Goal: Find specific page/section: Locate a particular part of the current website

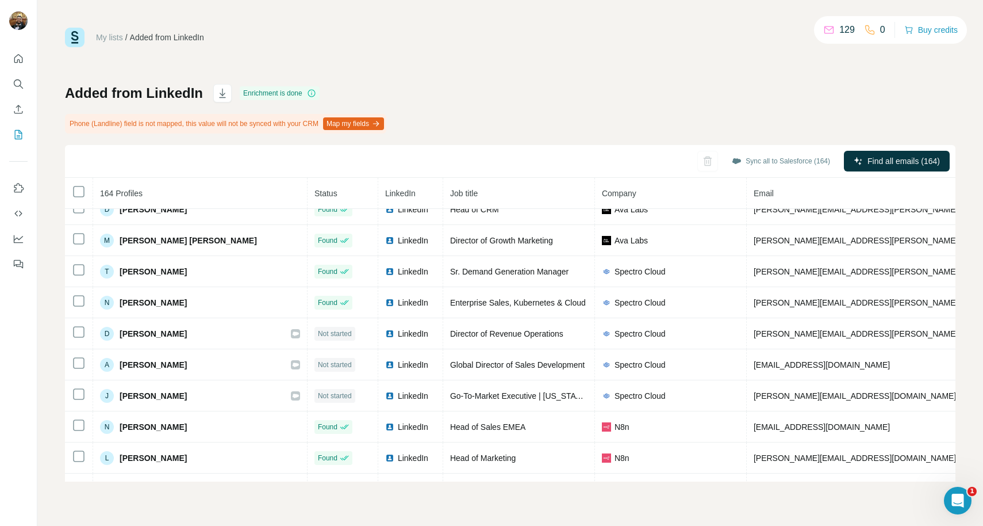
scroll to position [2506, 0]
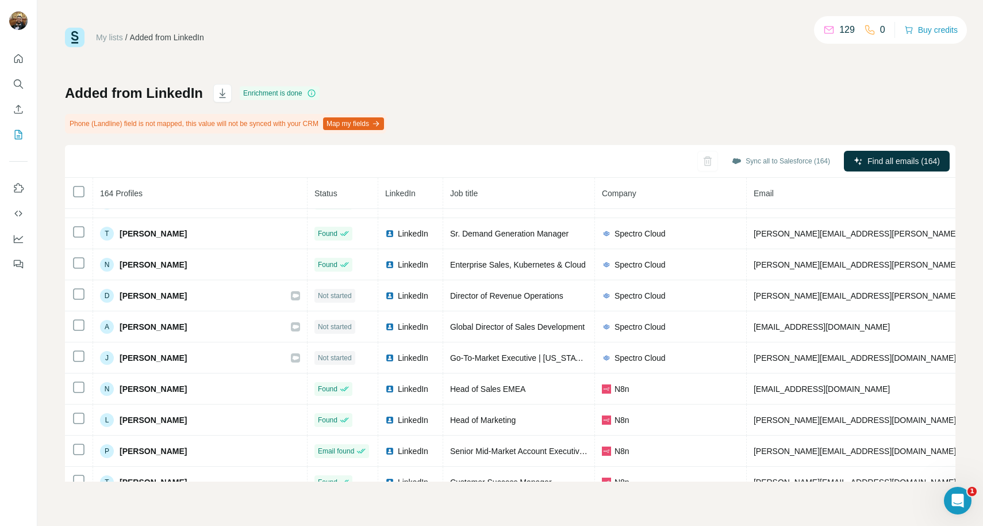
click at [451, 133] on div "Added from LinkedIn Enrichment is done Phone (Landline) field is not mapped, th…" at bounding box center [510, 282] width 891 height 397
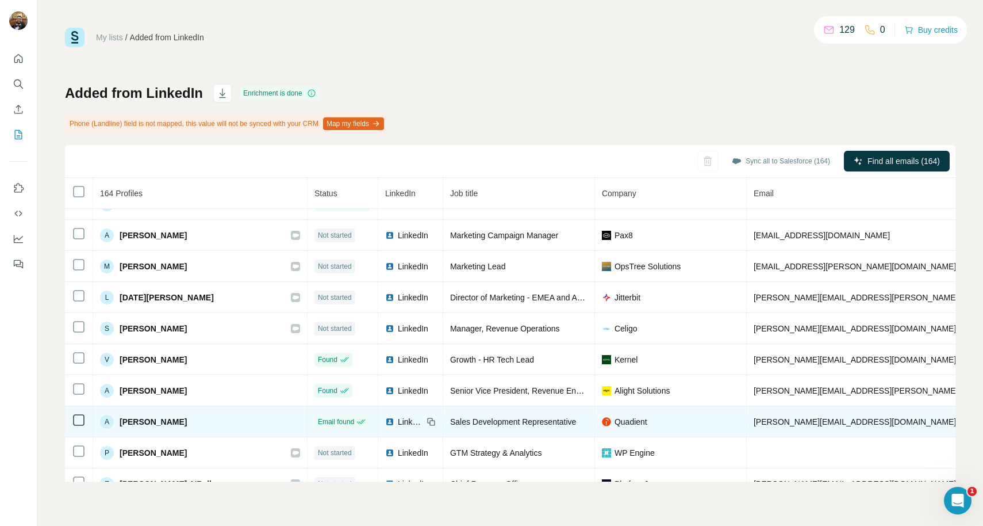
scroll to position [4770, 0]
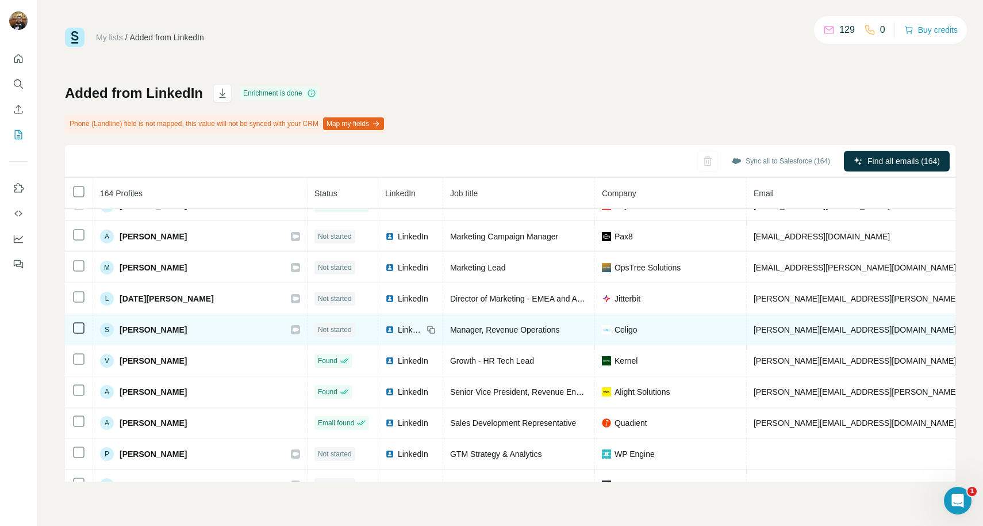
click at [520, 330] on div "Manager, Revenue Operations" at bounding box center [518, 330] width 137 height 12
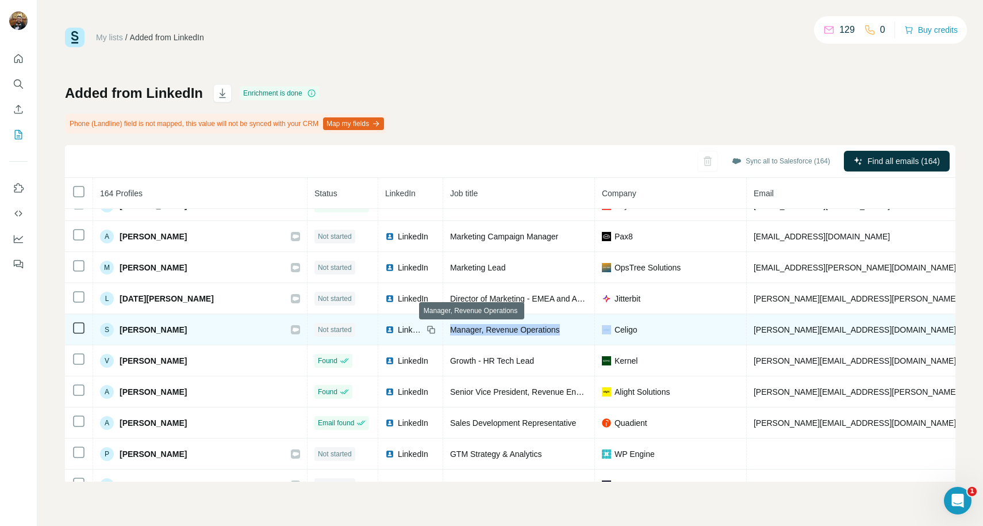
click at [520, 330] on div "Manager, Revenue Operations" at bounding box center [518, 330] width 137 height 12
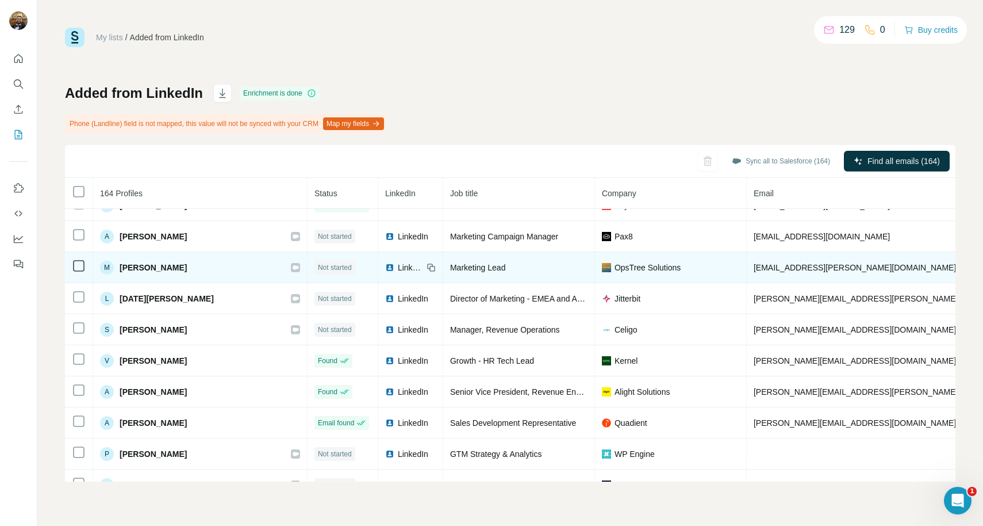
click at [499, 271] on div "Marketing Lead" at bounding box center [518, 268] width 137 height 12
click at [501, 271] on div "Marketing Lead" at bounding box center [518, 268] width 137 height 12
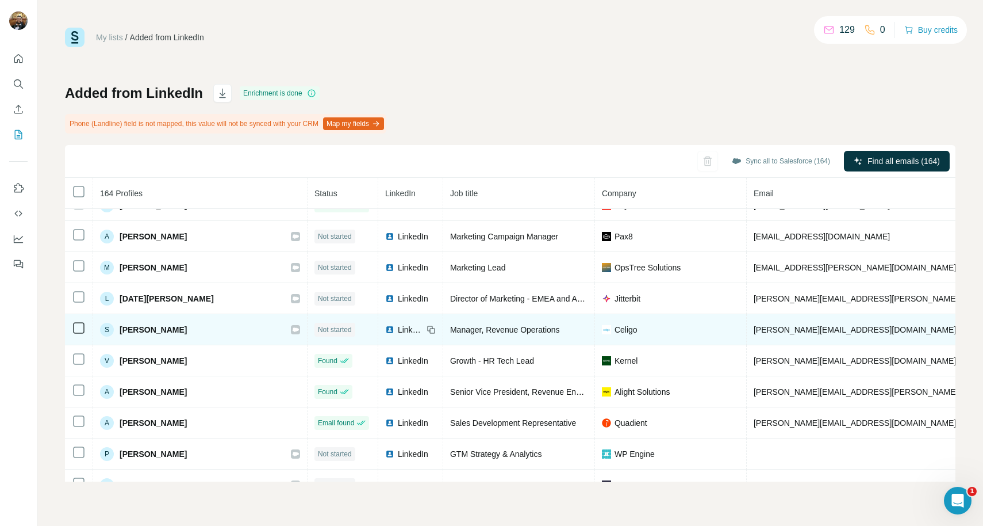
click at [385, 328] on img at bounding box center [389, 329] width 9 height 9
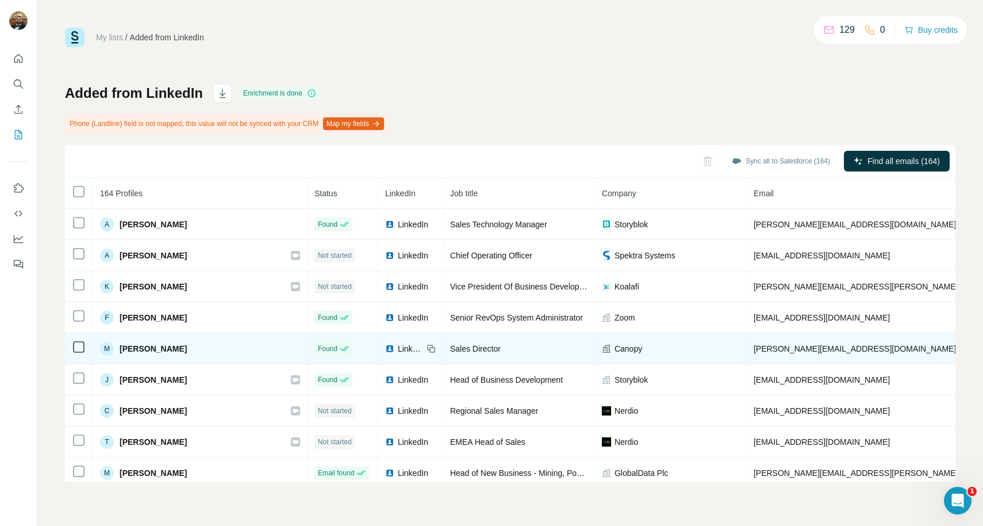
scroll to position [4042, 0]
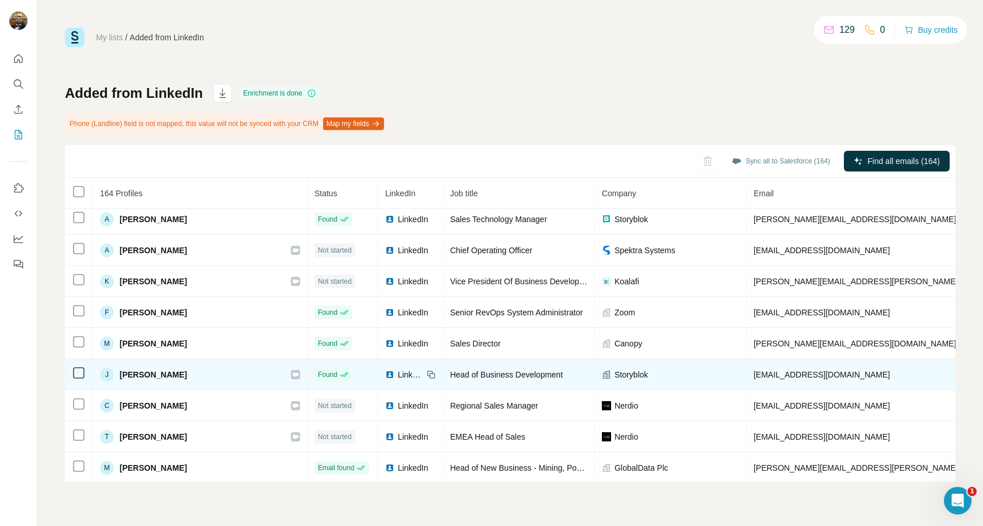
click at [385, 373] on img at bounding box center [389, 374] width 9 height 9
